Goal: Check status: Check status

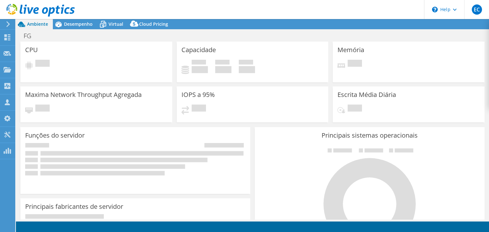
select select "USD"
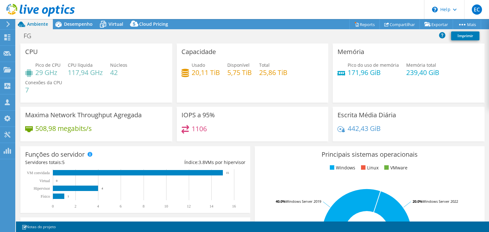
click at [40, 23] on span "Ambiente" at bounding box center [37, 24] width 21 height 6
click at [26, 9] on icon at bounding box center [40, 10] width 68 height 13
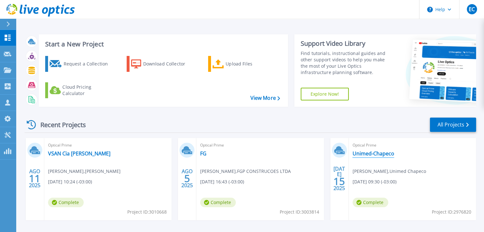
click at [374, 153] on link "Unimed-Chapeco" at bounding box center [374, 153] width 42 height 6
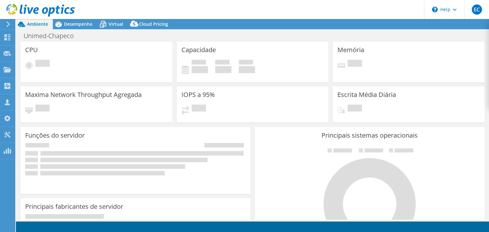
select select "USD"
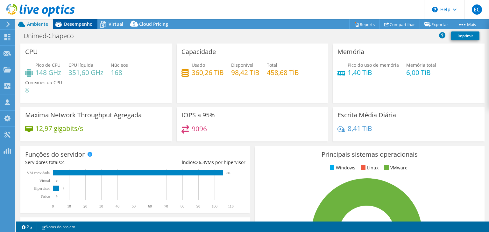
click at [75, 27] on div "Desempenho" at bounding box center [75, 24] width 45 height 10
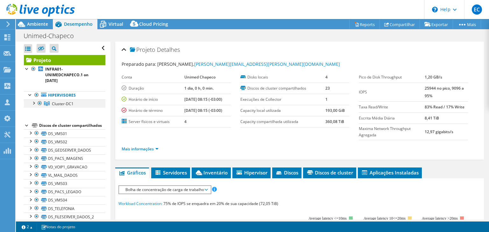
click at [32, 103] on div at bounding box center [33, 103] width 6 height 6
